Goal: Learn about a topic: Learn about a topic

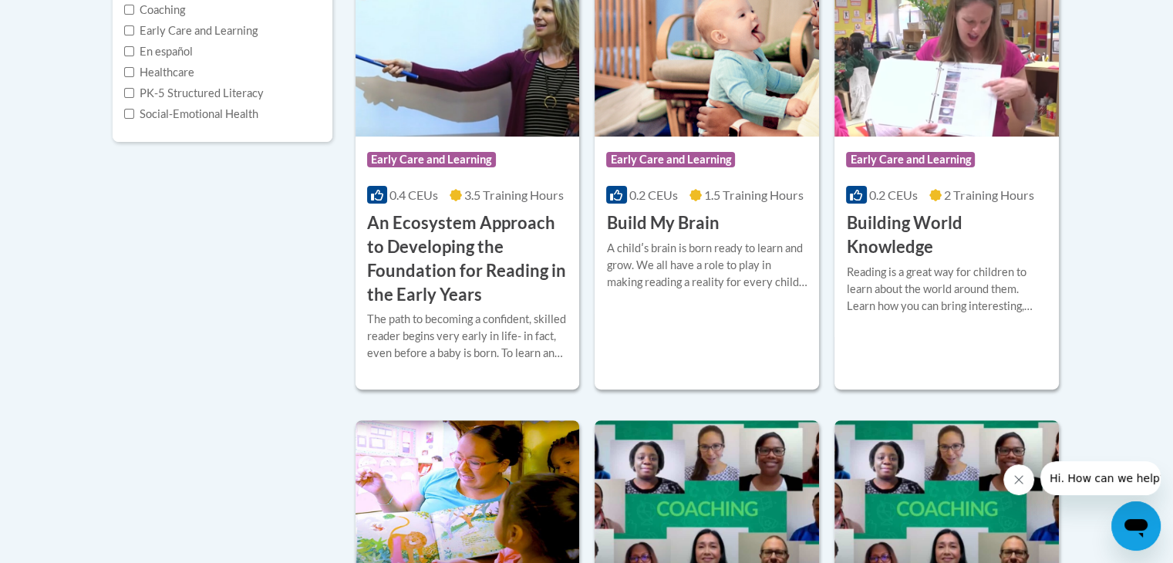
scroll to position [386, 0]
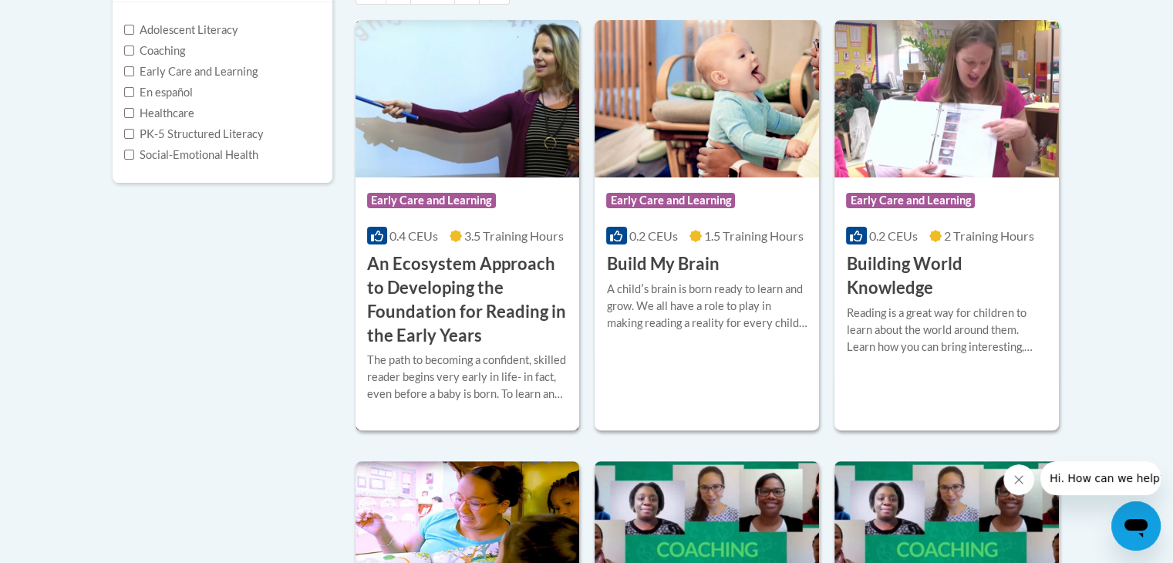
click at [437, 143] on img at bounding box center [468, 98] width 224 height 157
